Goal: Task Accomplishment & Management: Manage account settings

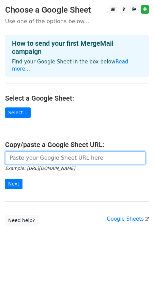
click at [44, 151] on input "url" at bounding box center [75, 157] width 140 height 13
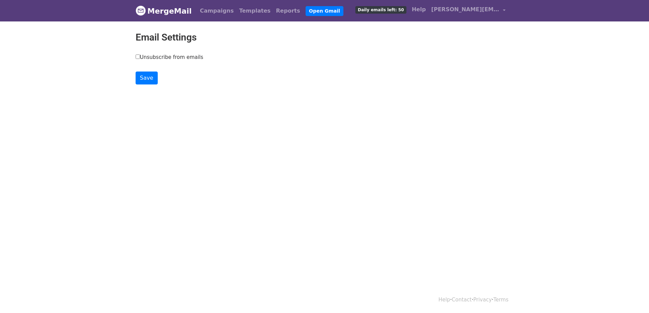
click at [157, 54] on label "Unsubscribe from emails" at bounding box center [170, 57] width 68 height 8
click at [140, 54] on input "Unsubscribe from emails" at bounding box center [138, 56] width 4 height 4
checkbox input "true"
click at [151, 76] on input "Save" at bounding box center [147, 78] width 22 height 13
